Goal: Task Accomplishment & Management: Use online tool/utility

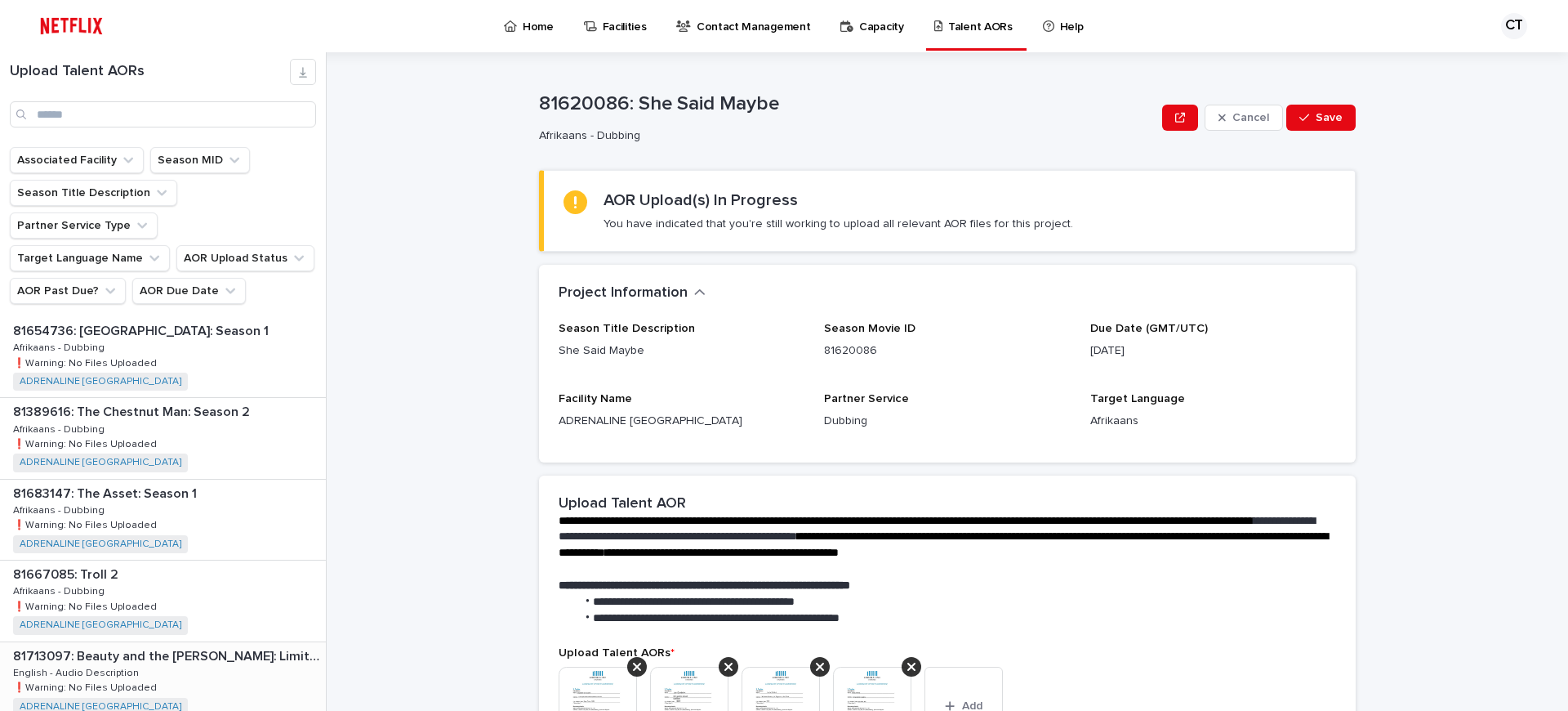
click at [144, 646] on p "81713097: Beauty and the [PERSON_NAME]: Limited Series" at bounding box center [168, 655] width 310 height 19
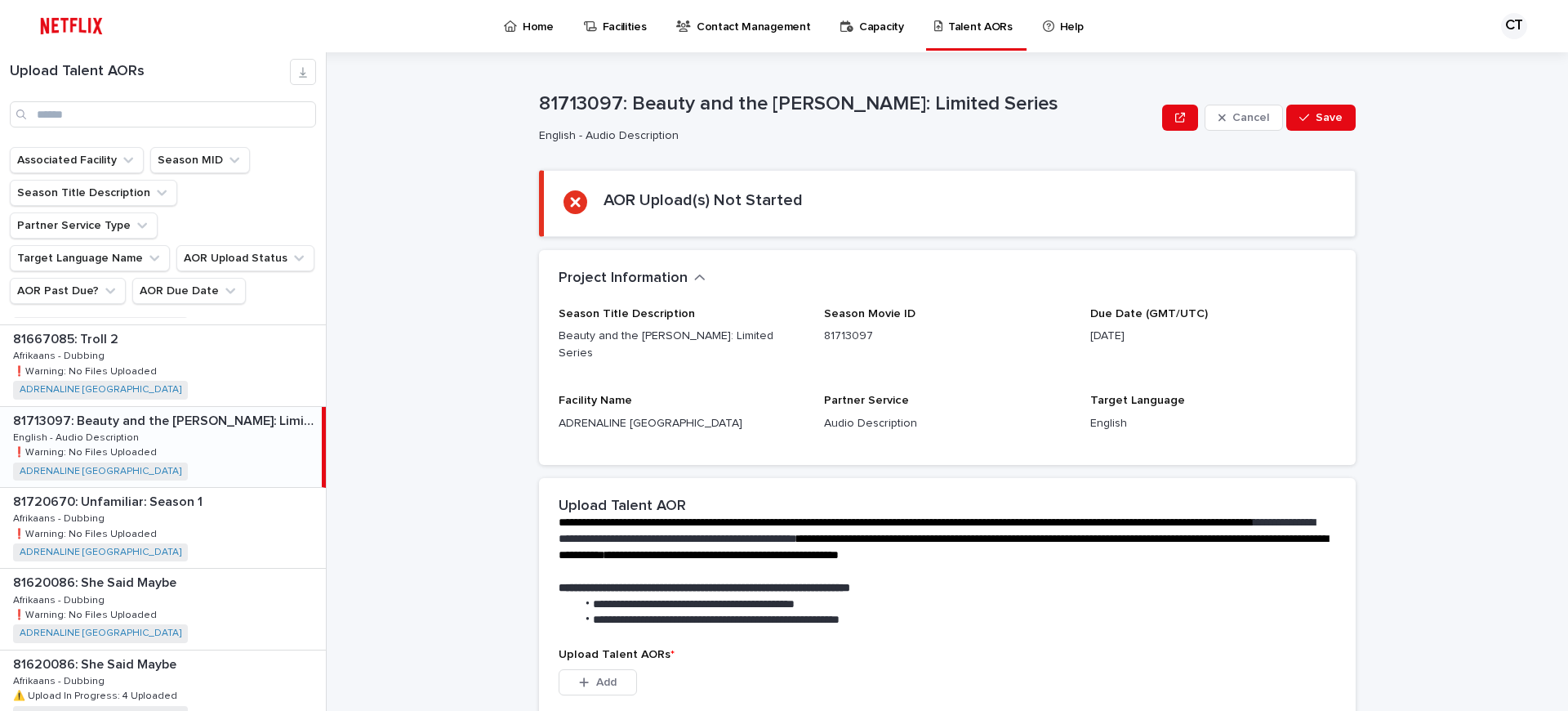
scroll to position [241, 0]
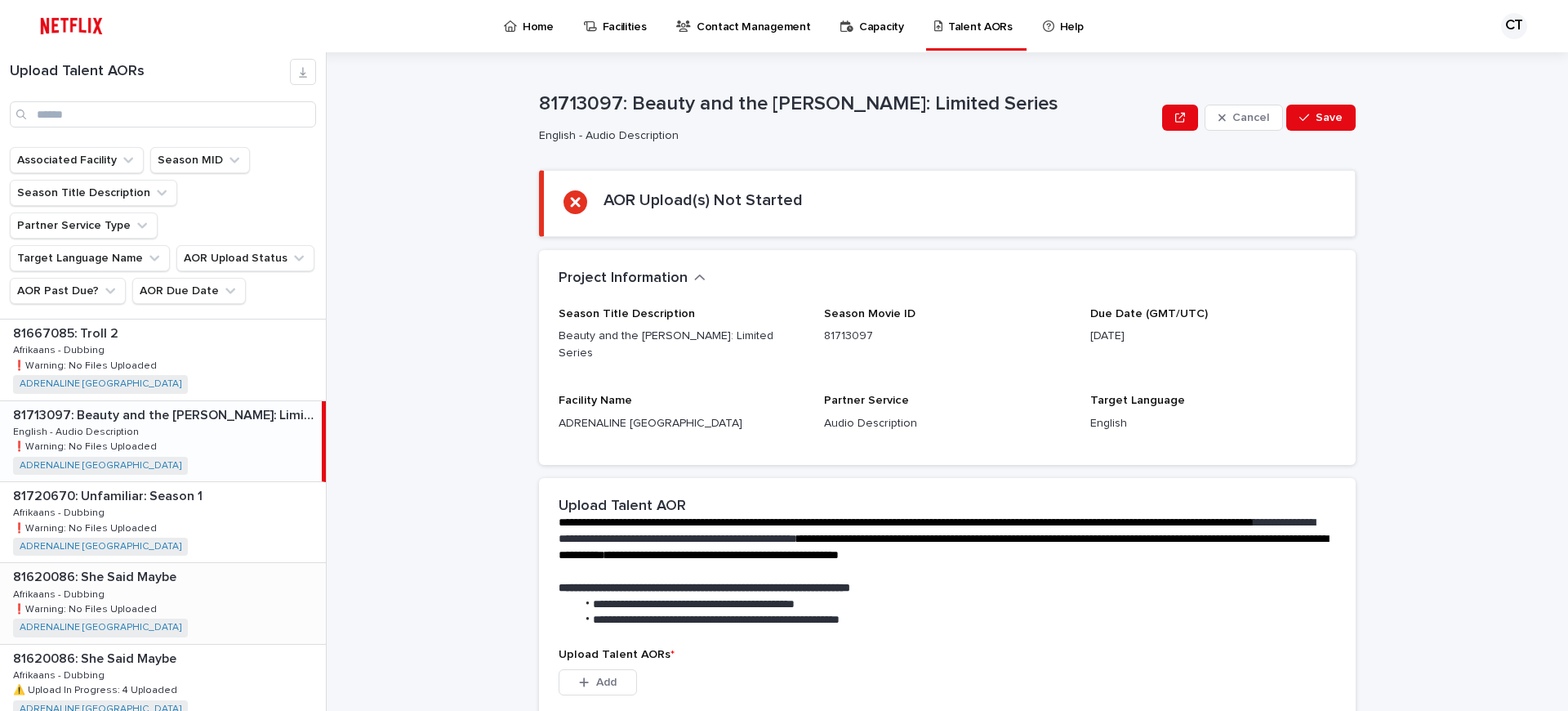
click at [135, 567] on p "81620086: She Said Maybe" at bounding box center [97, 576] width 167 height 19
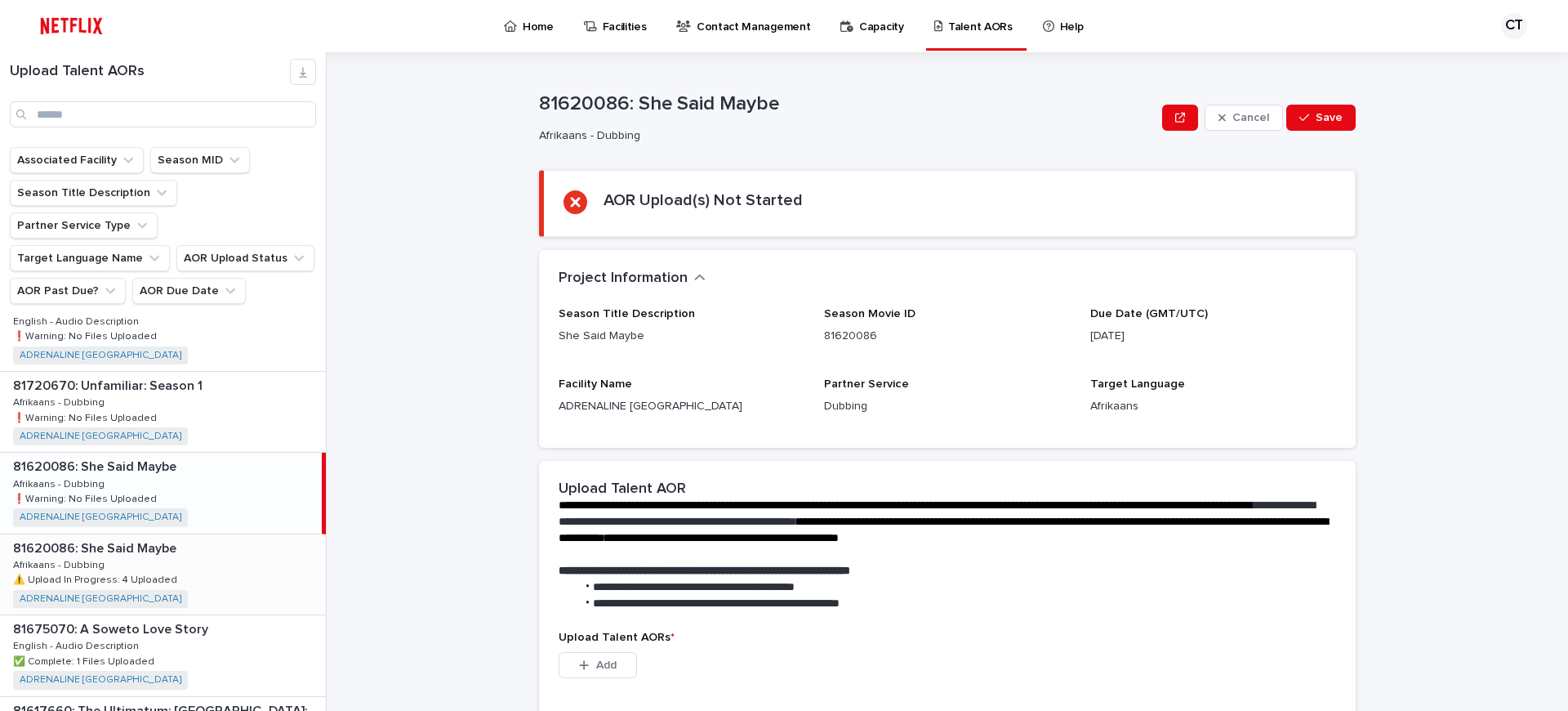
scroll to position [353, 0]
click at [154, 536] on p "81620086: She Said Maybe" at bounding box center [97, 545] width 167 height 19
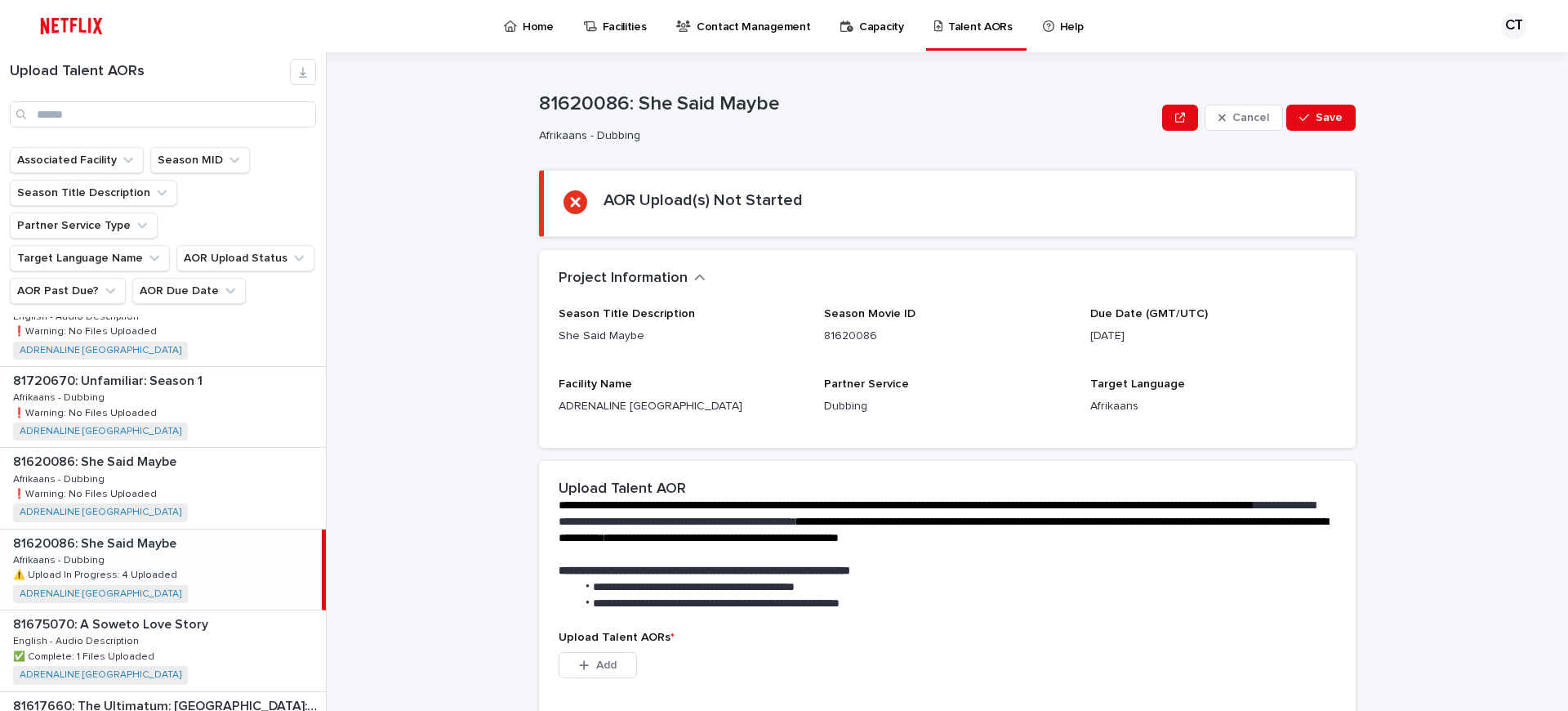
scroll to position [360, 0]
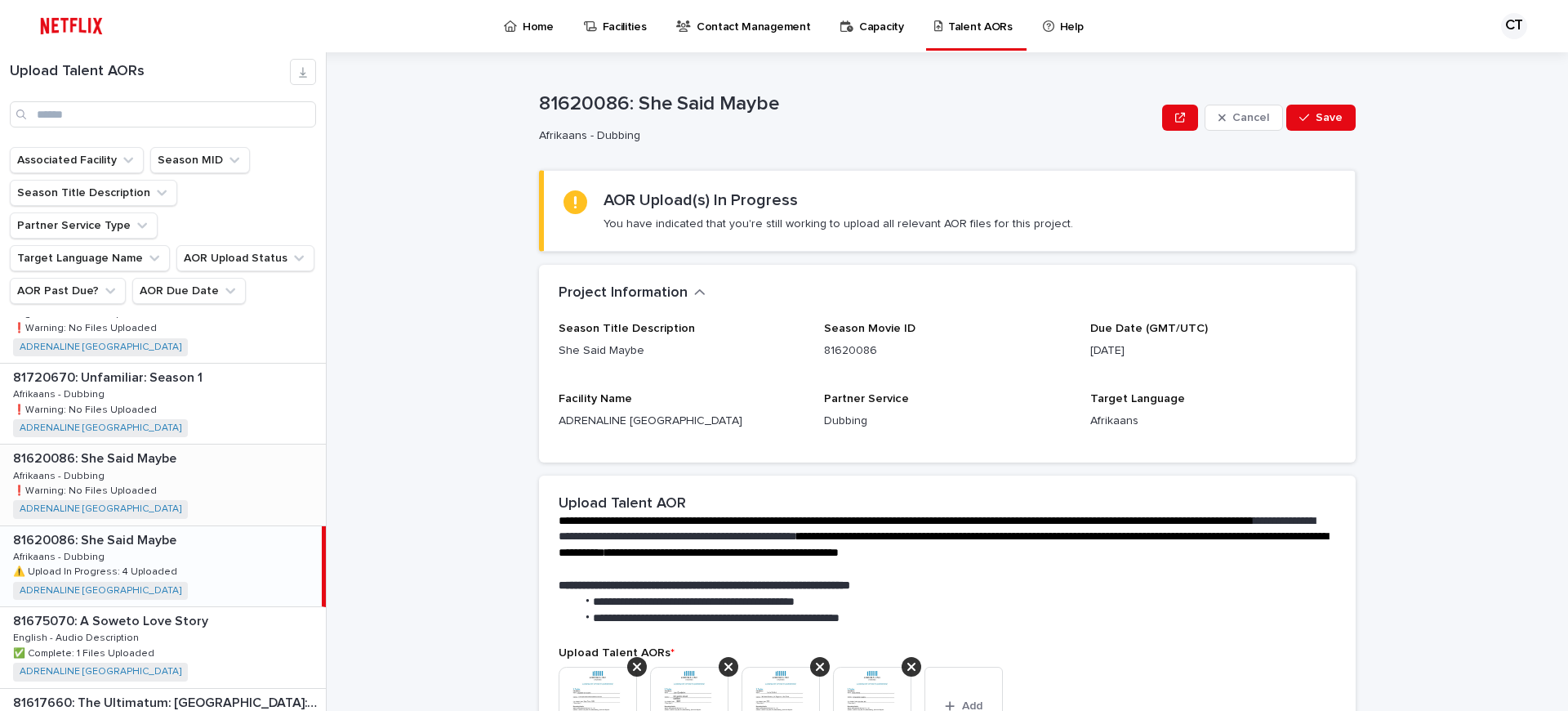
click at [152, 445] on div "81620086: She Said Maybe 81620086: She Said Maybe Afrikaans - Dubbing Afrikaans…" at bounding box center [163, 484] width 326 height 80
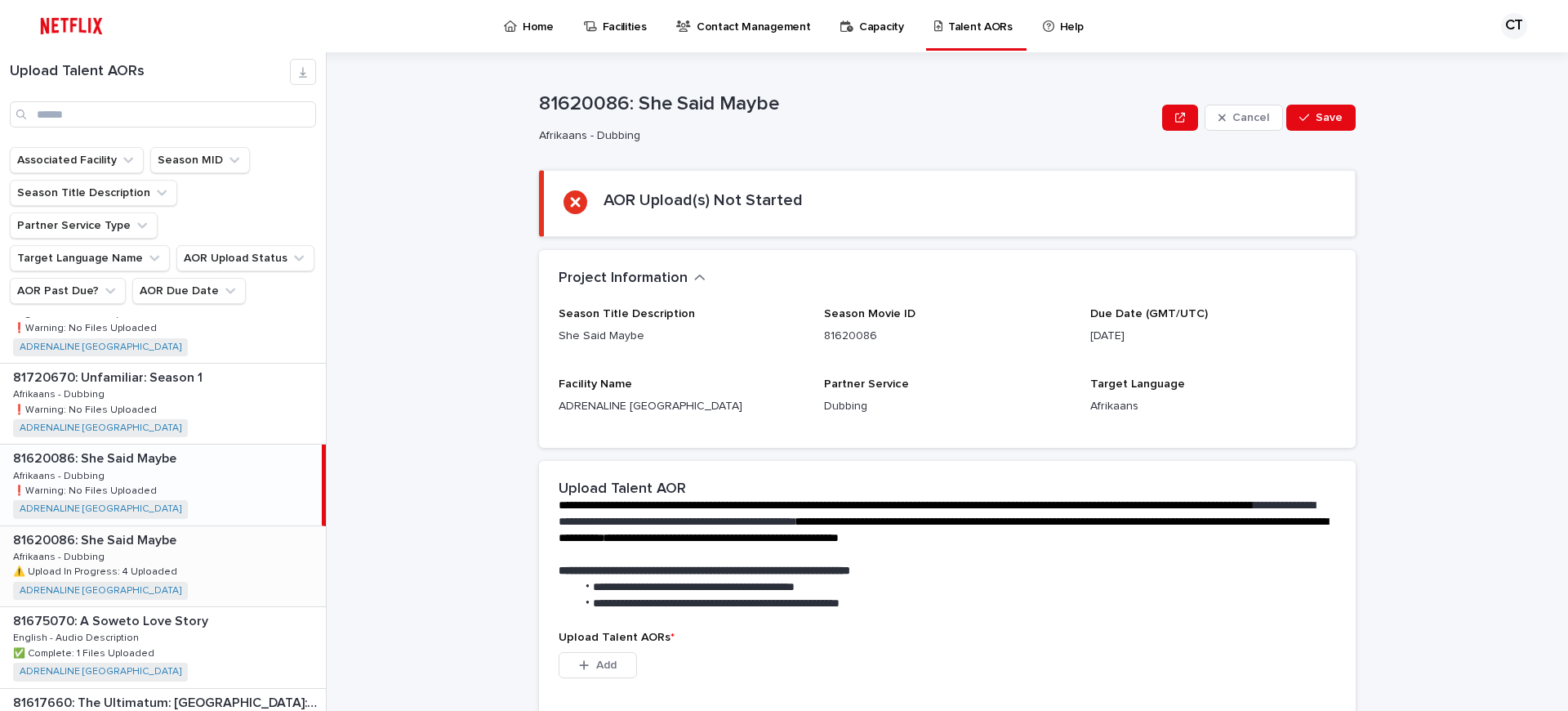
click at [142, 526] on div "81620086: She Said Maybe 81620086: She Said Maybe Afrikaans - Dubbing Afrikaans…" at bounding box center [163, 566] width 326 height 80
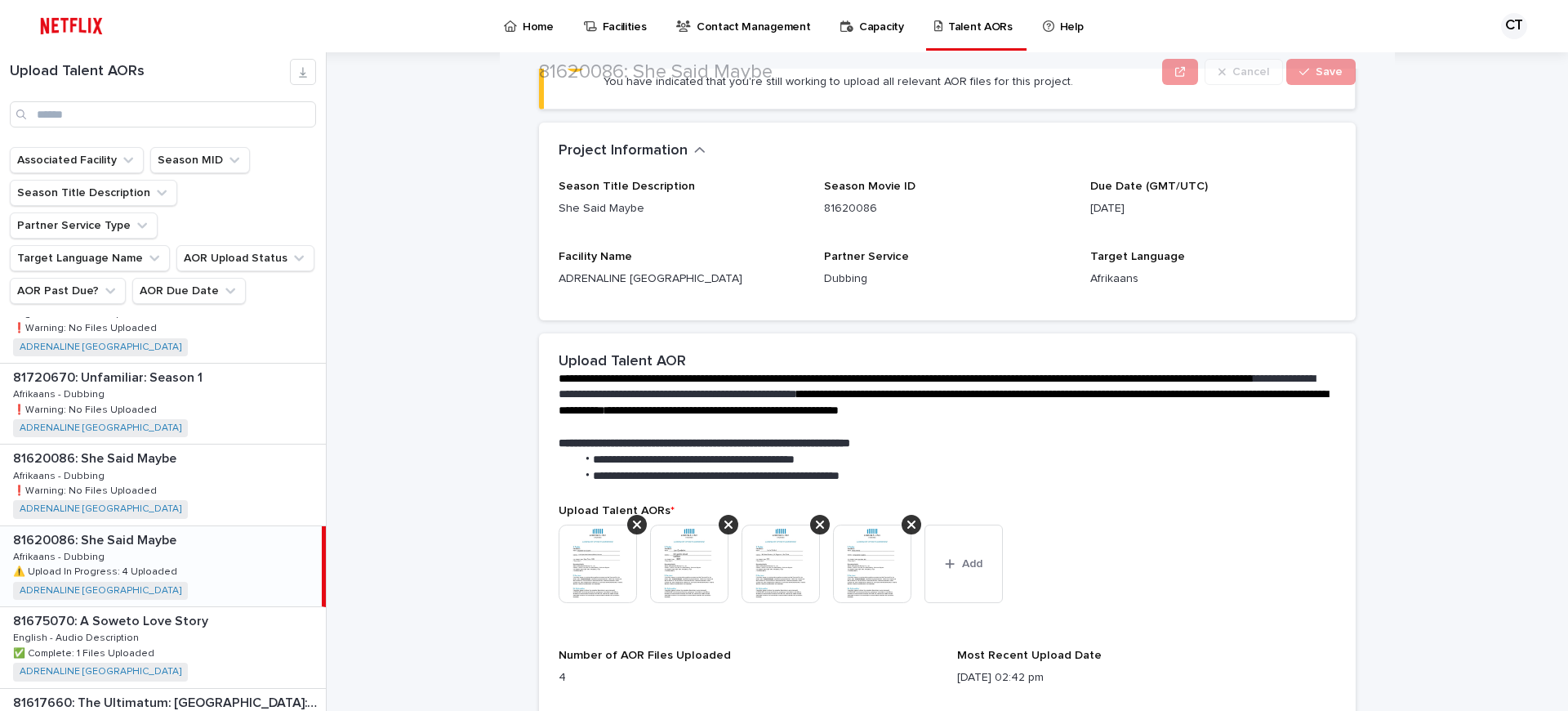
scroll to position [143, 0]
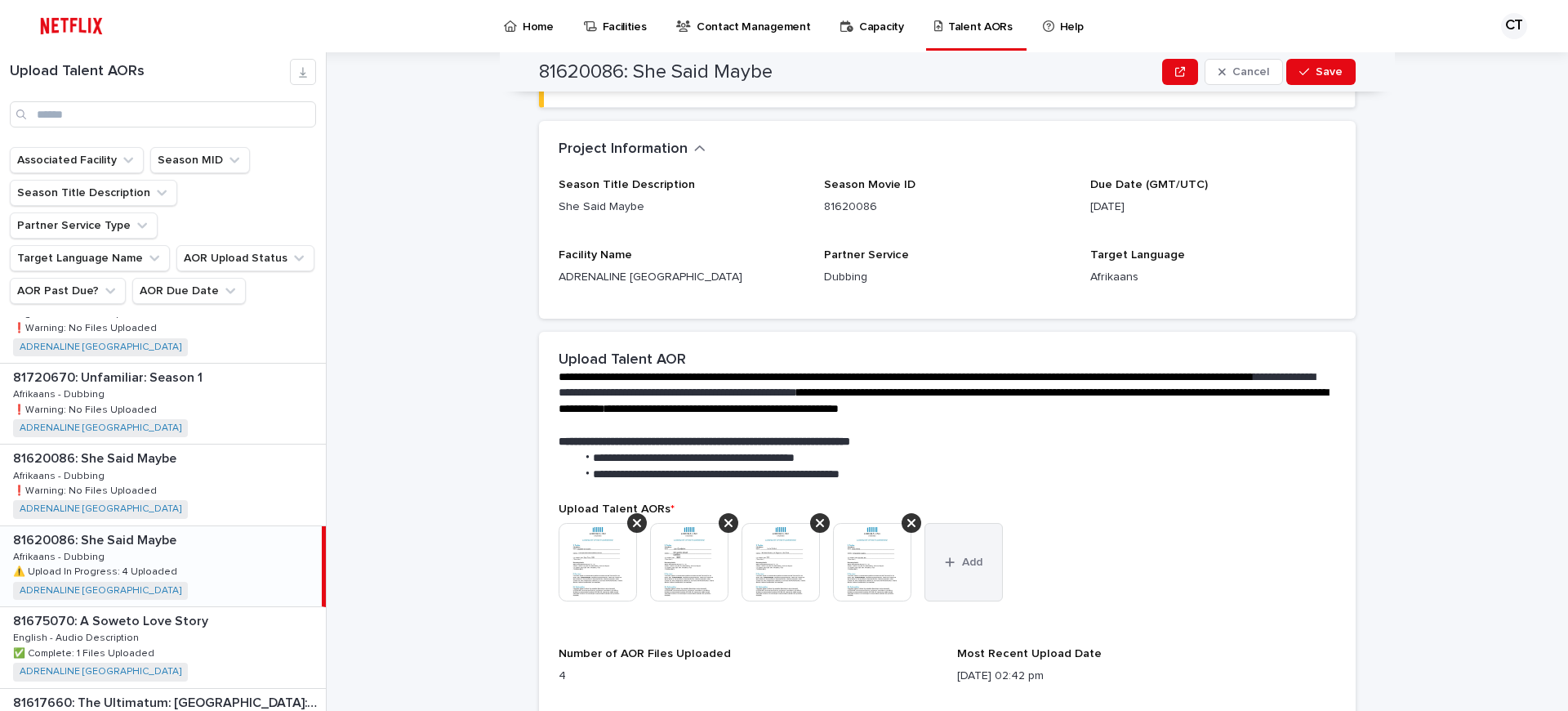
click at [976, 576] on button "Add" at bounding box center [964, 562] width 79 height 79
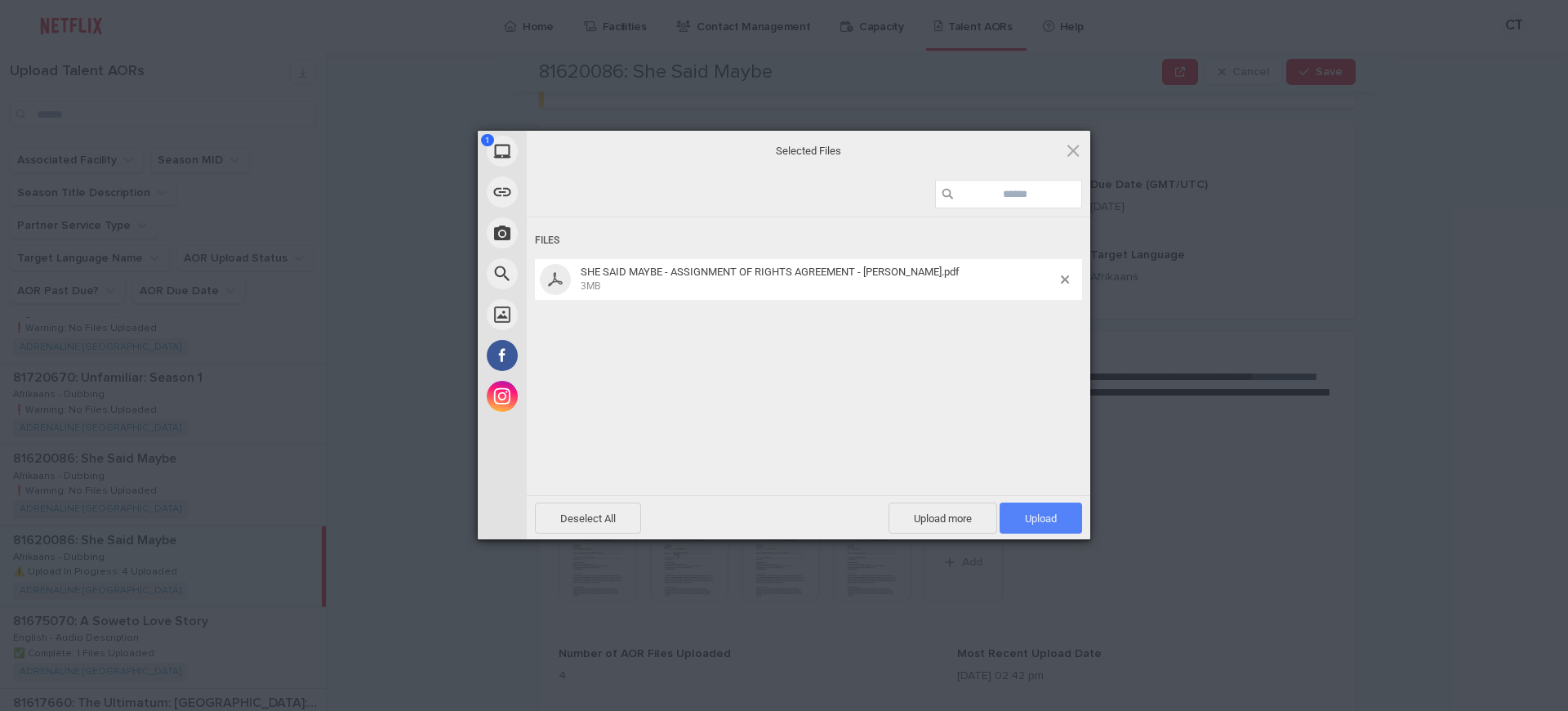
click at [1041, 514] on span "Upload 1" at bounding box center [1041, 519] width 32 height 13
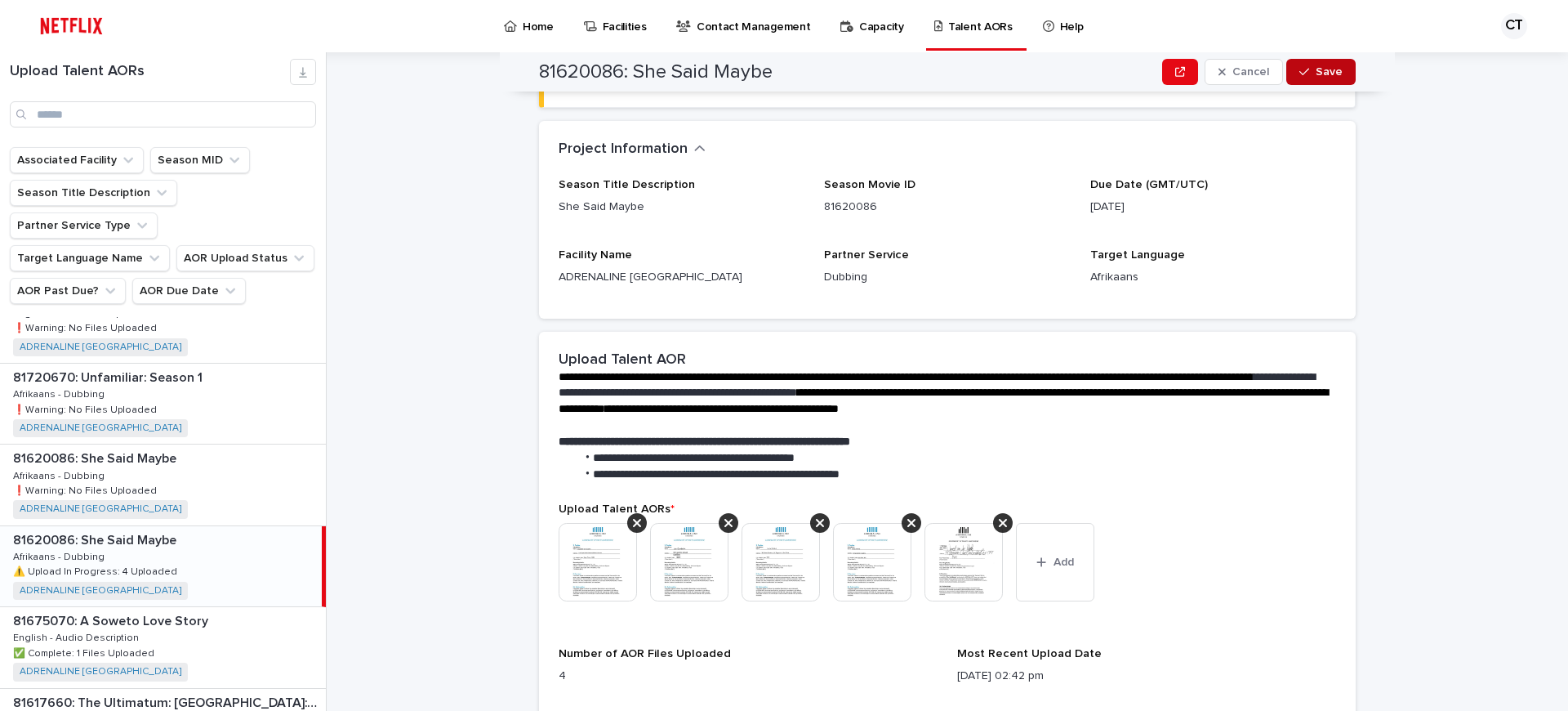
click at [1332, 70] on span "Save" at bounding box center [1330, 72] width 27 height 12
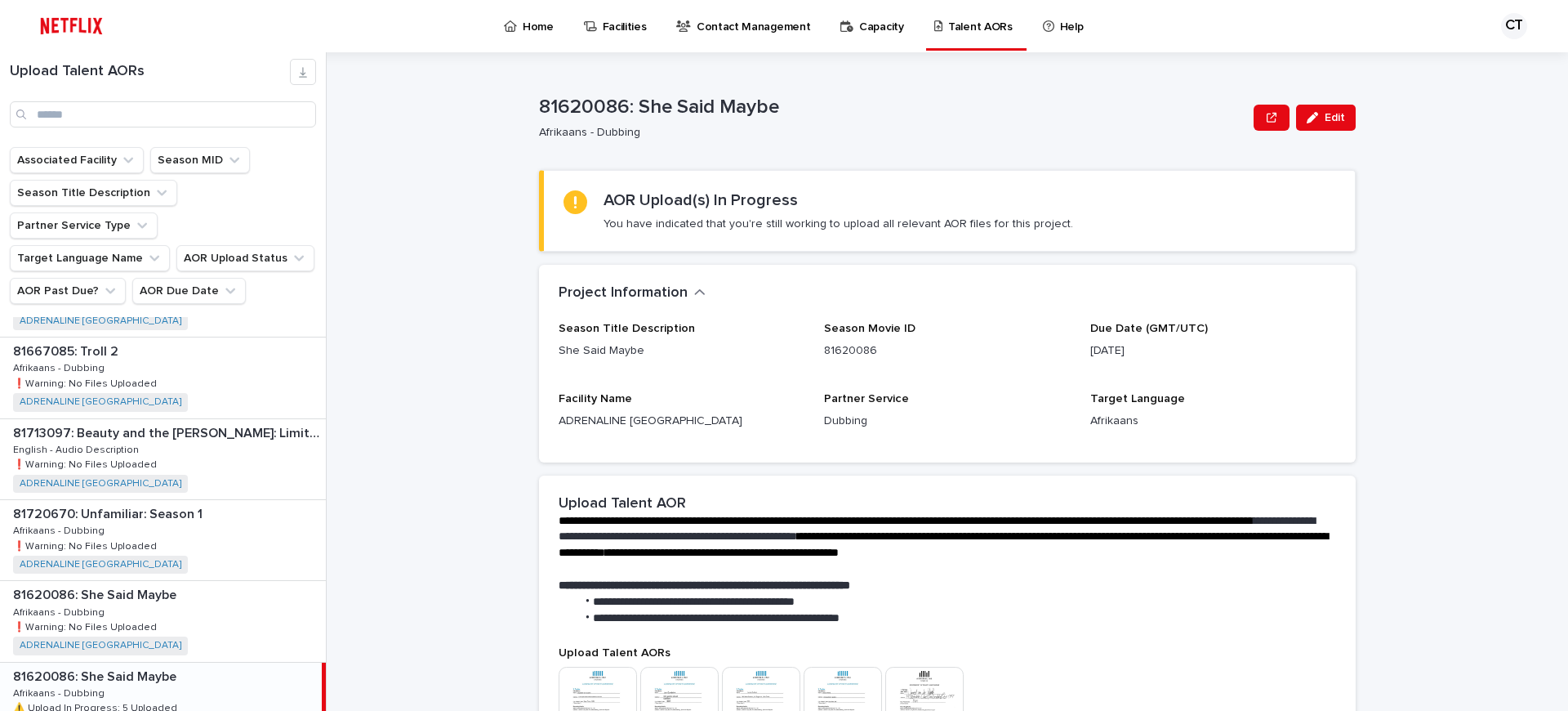
scroll to position [220, 0]
click at [154, 422] on div "81713097: Beauty and the [PERSON_NAME]: Limited Series 81713097: Beauty and the…" at bounding box center [163, 462] width 326 height 80
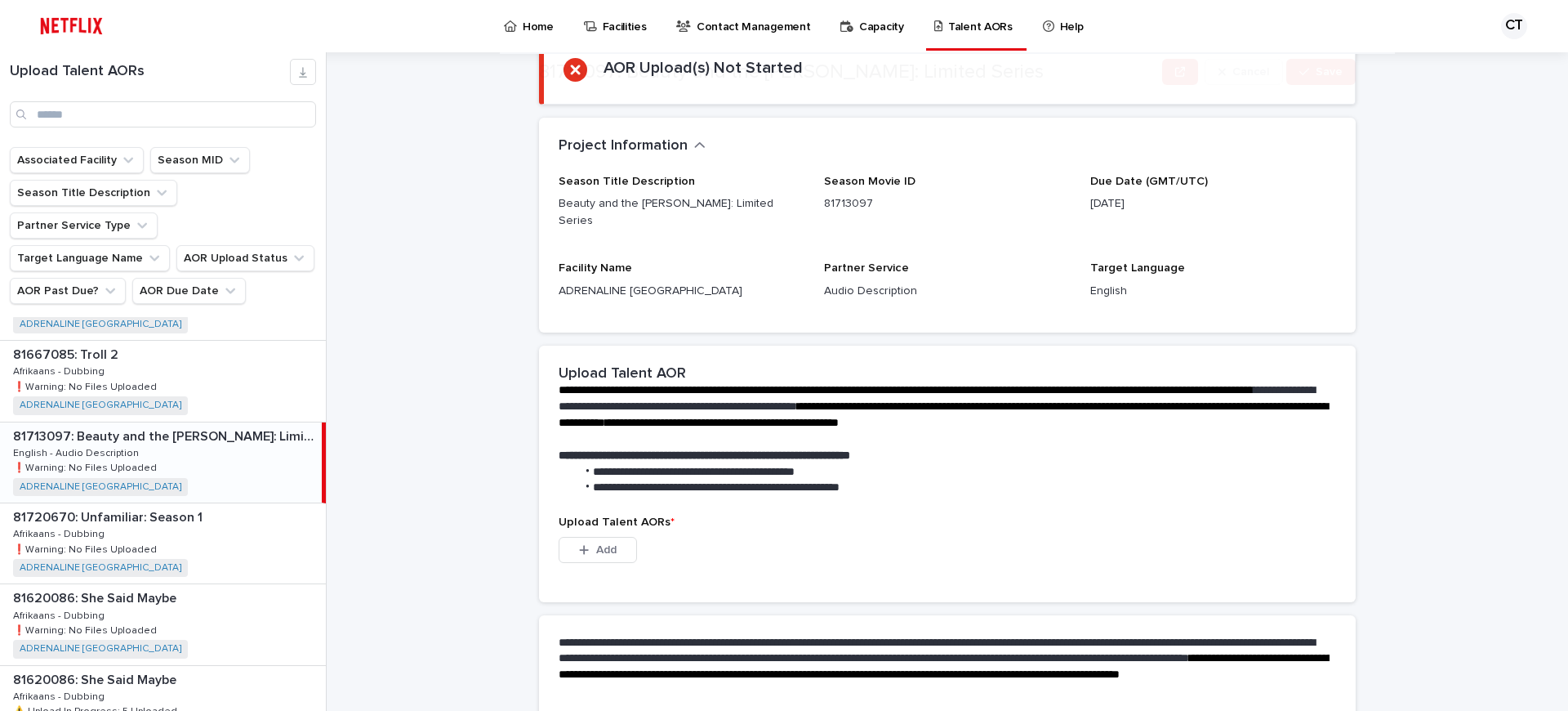
scroll to position [269, 0]
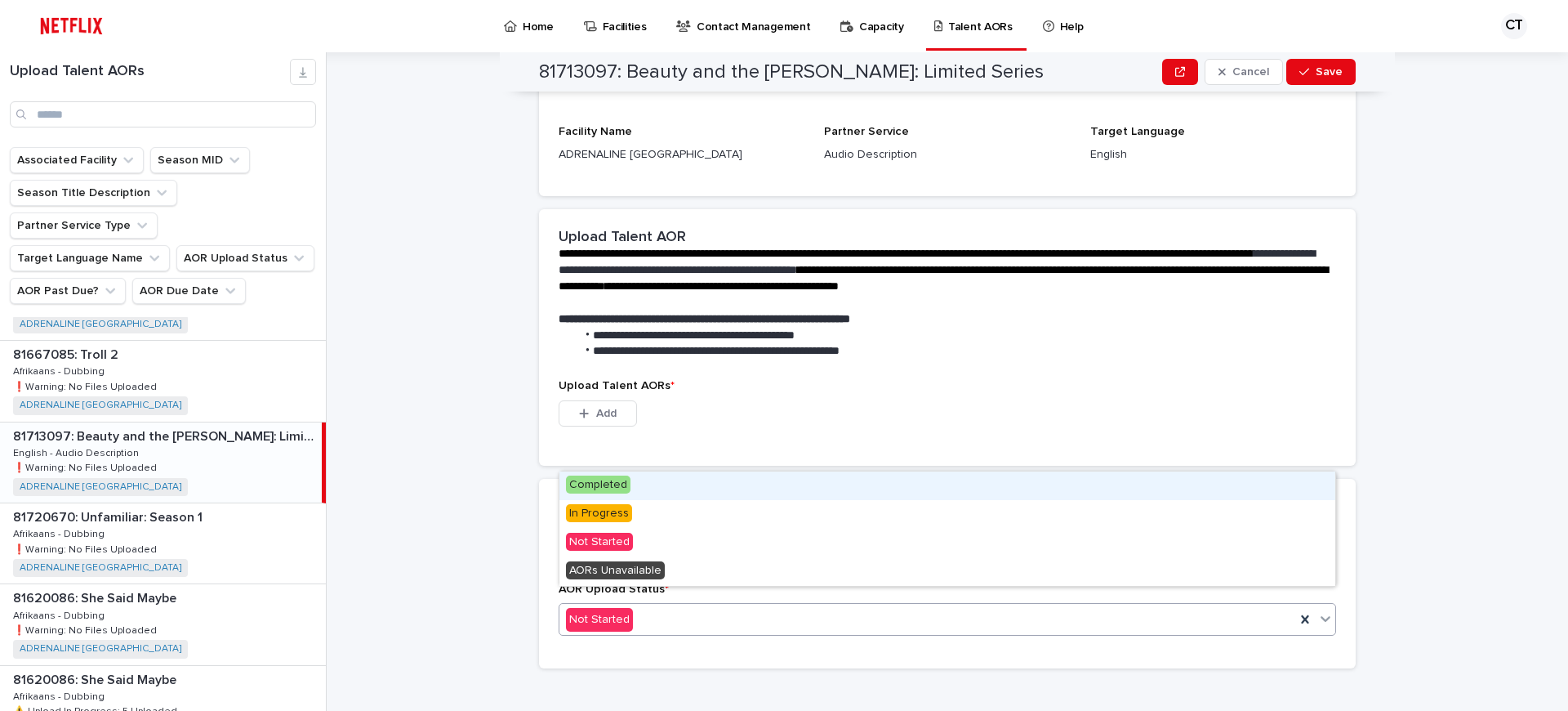
click at [685, 606] on div "Not Started" at bounding box center [927, 620] width 736 height 27
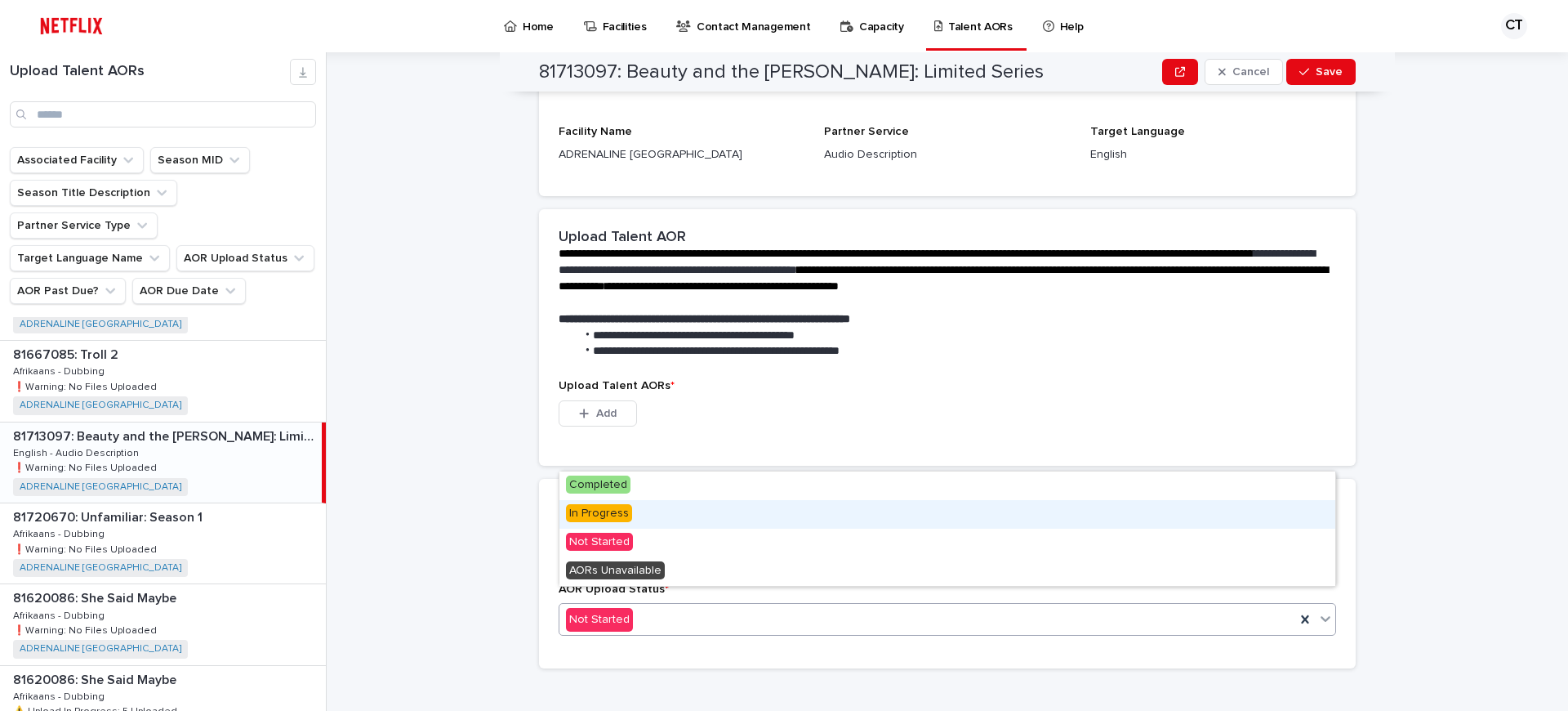
click at [608, 511] on span "In Progress" at bounding box center [599, 514] width 66 height 18
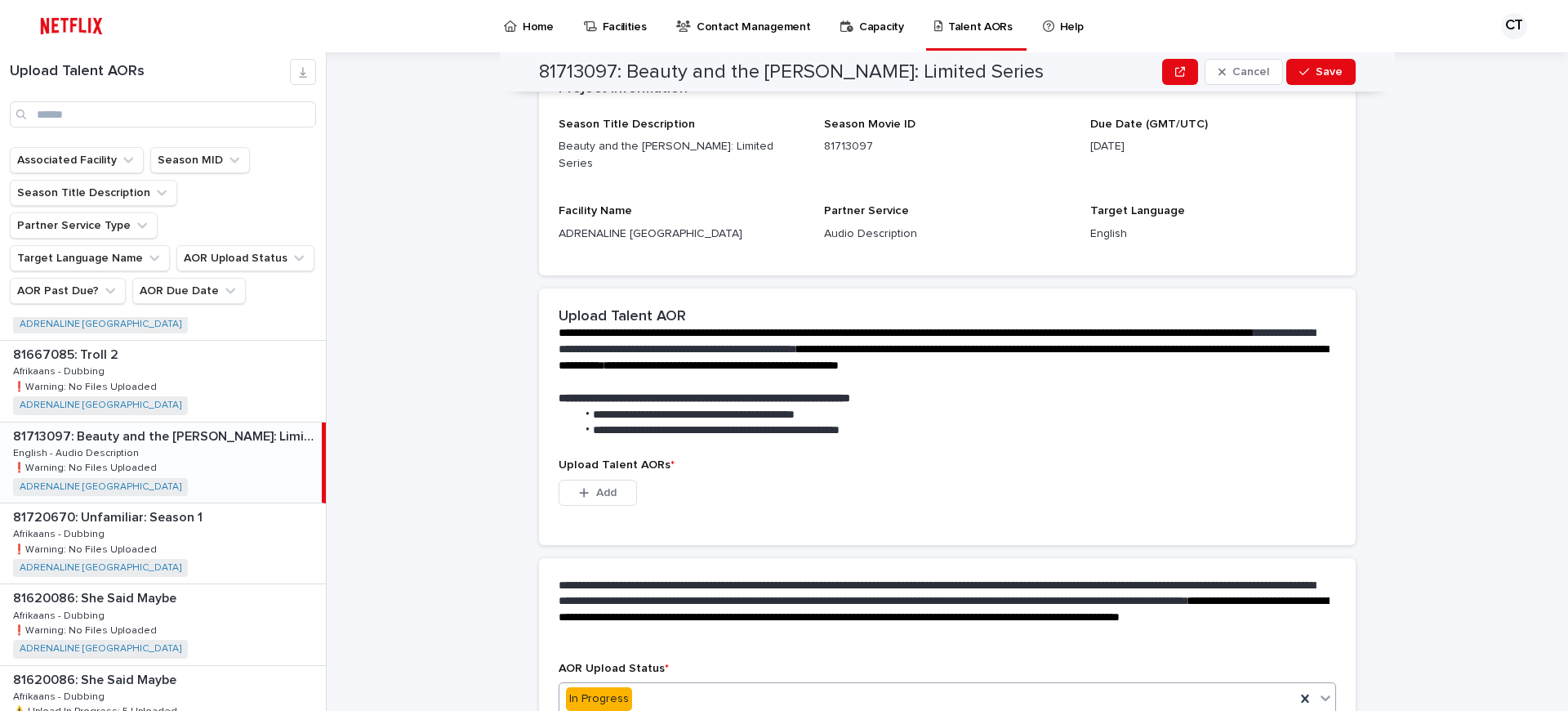
scroll to position [0, 0]
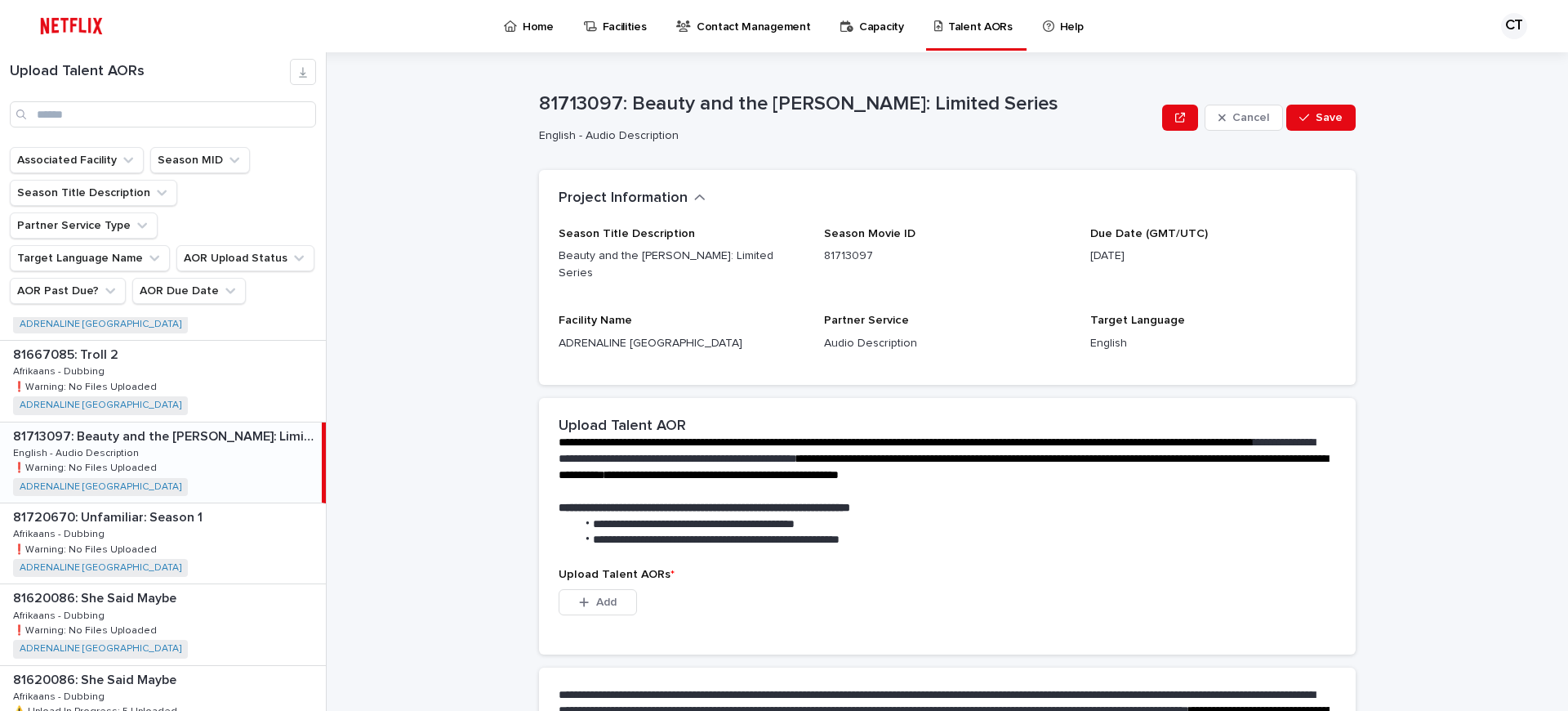
click at [1306, 117] on icon "button" at bounding box center [1304, 117] width 10 height 12
